Goal: Find specific page/section: Find specific page/section

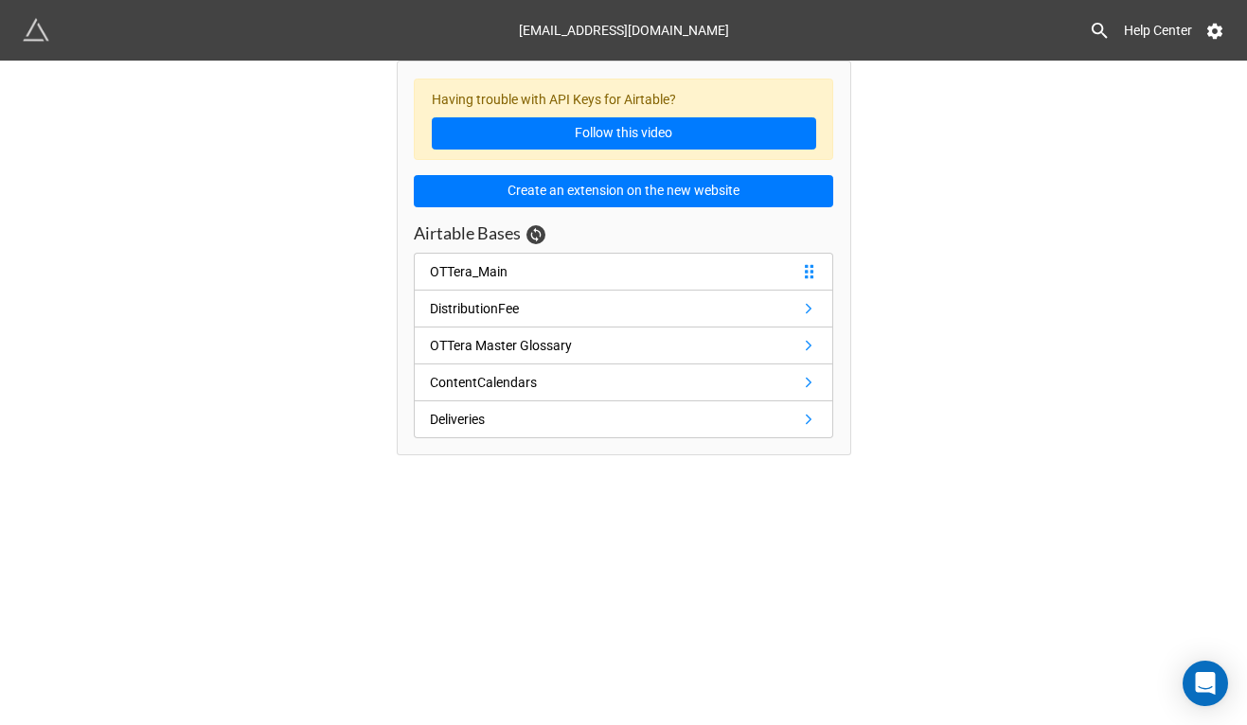
click at [451, 271] on div "OTTera_Main" at bounding box center [469, 271] width 78 height 21
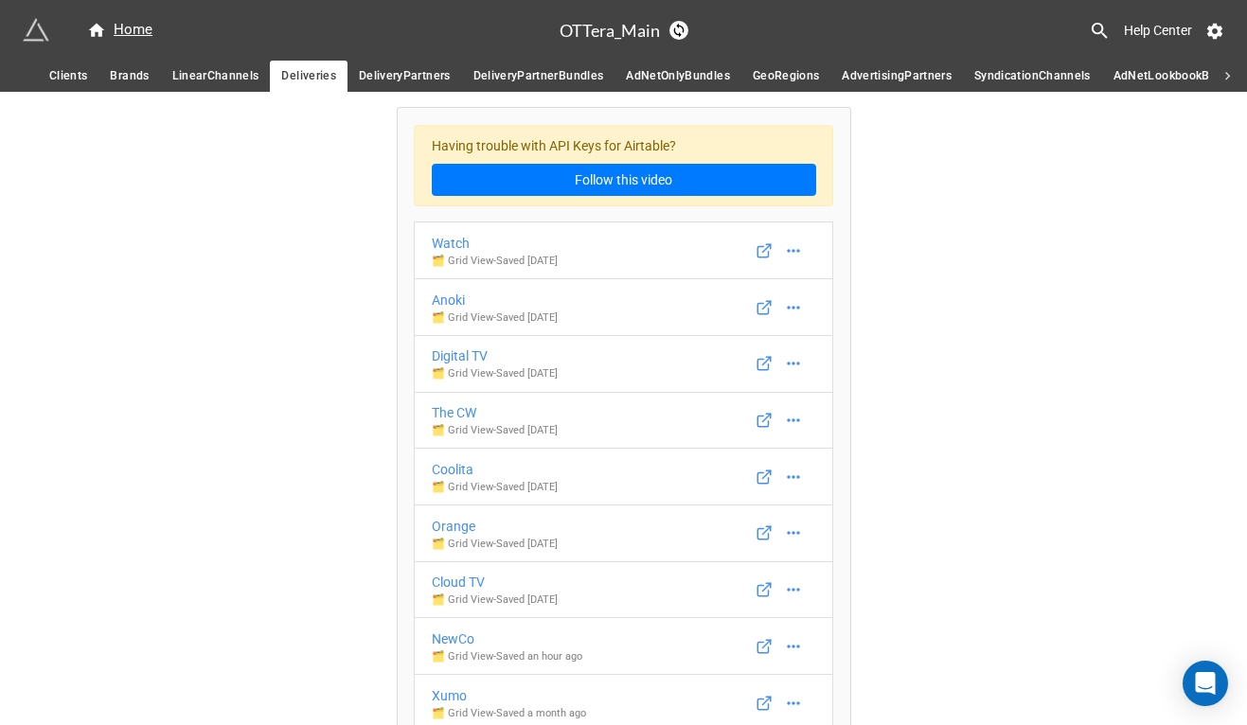
click at [55, 77] on span "Clients" at bounding box center [68, 76] width 38 height 20
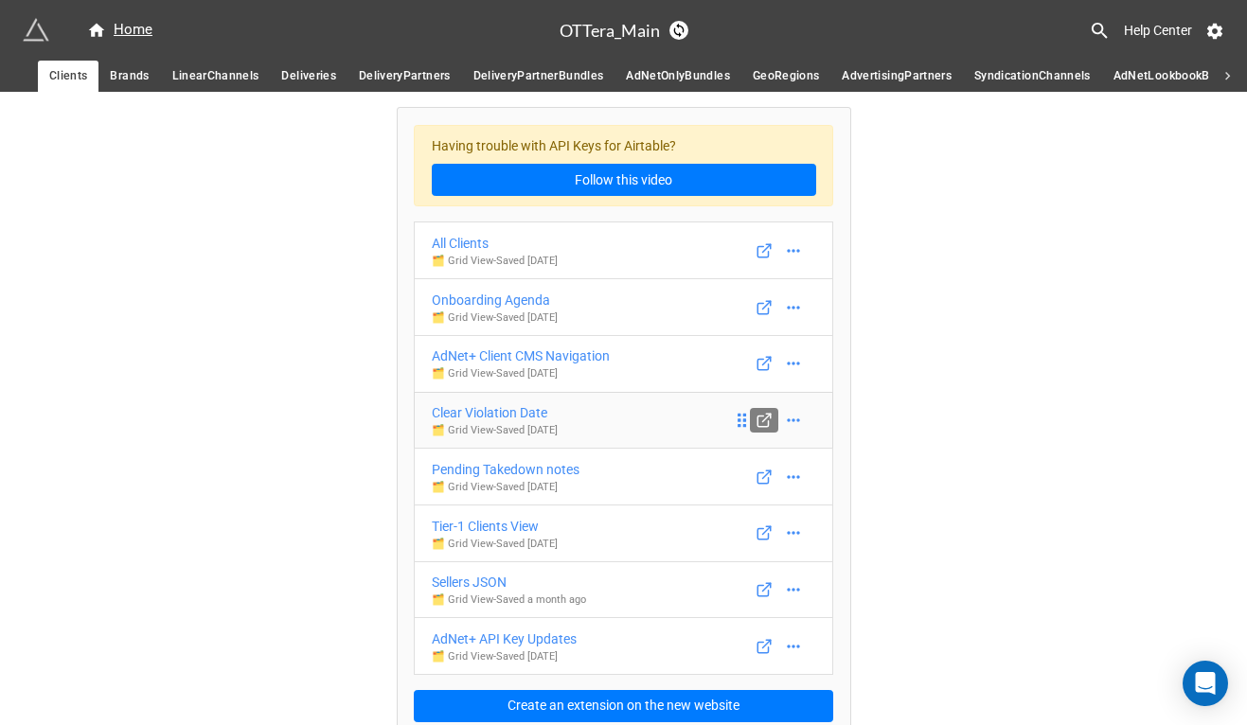
click at [762, 416] on line at bounding box center [766, 418] width 8 height 8
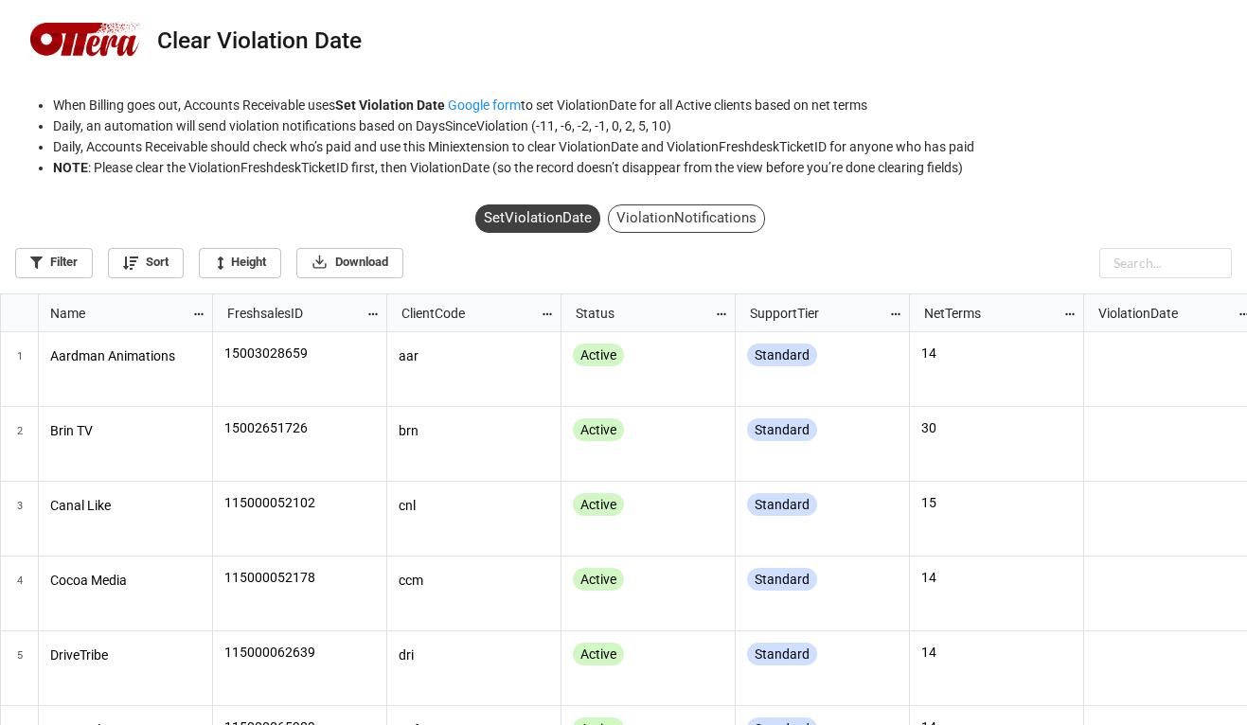
scroll to position [420, 1235]
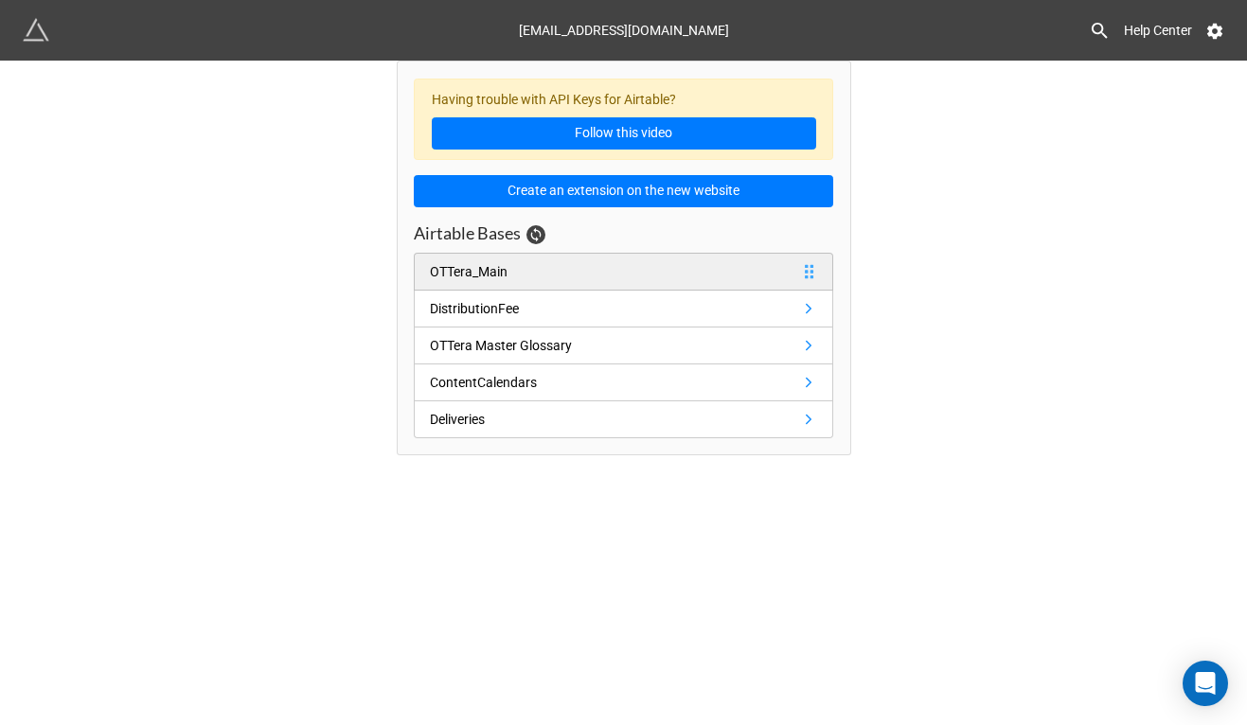
click at [472, 275] on div "OTTera_Main" at bounding box center [469, 271] width 78 height 21
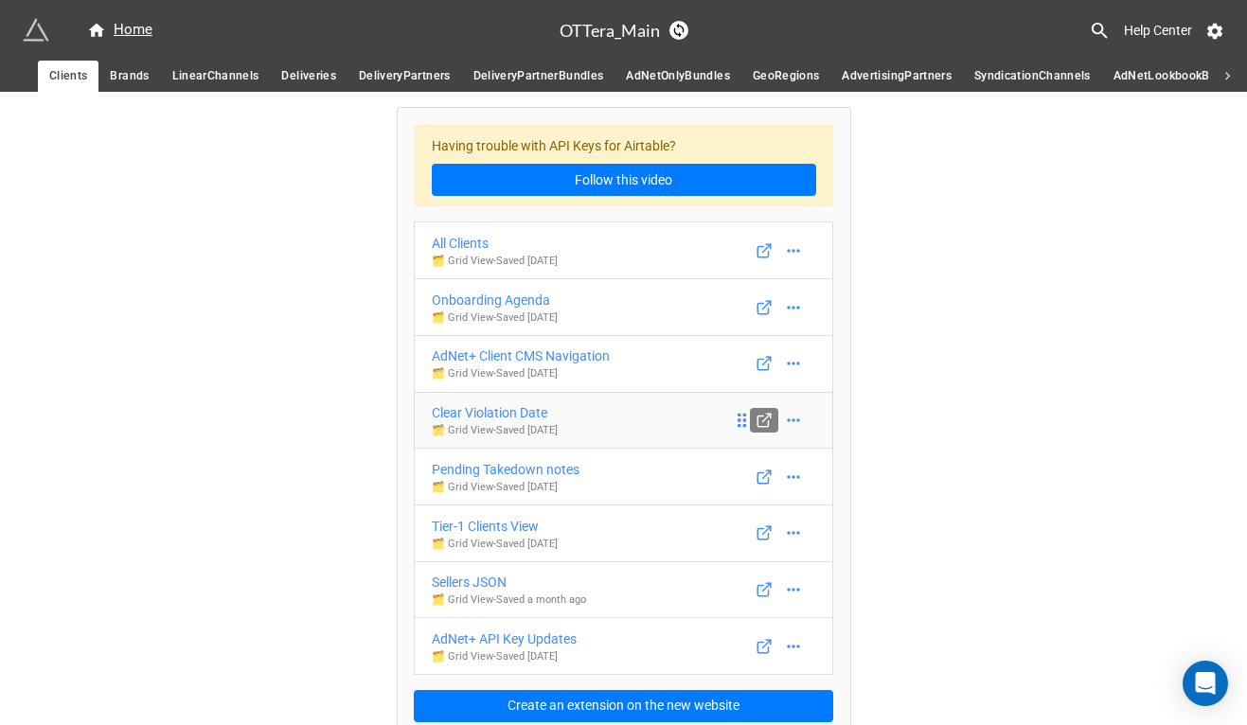
click at [762, 420] on line at bounding box center [766, 418] width 8 height 8
